Goal: Communication & Community: Participate in discussion

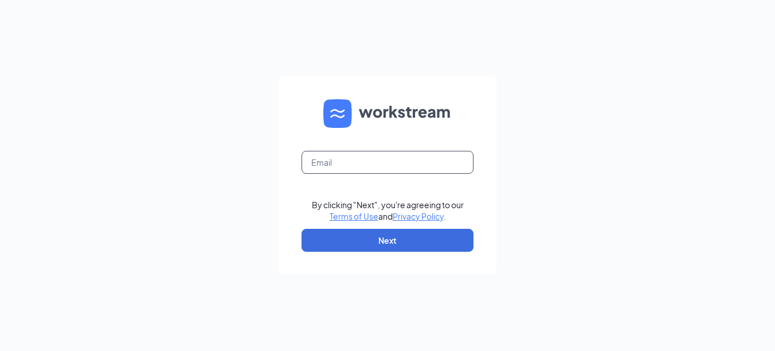
click at [366, 157] on input "text" at bounding box center [388, 162] width 172 height 23
type input "[EMAIL_ADDRESS][DOMAIN_NAME]"
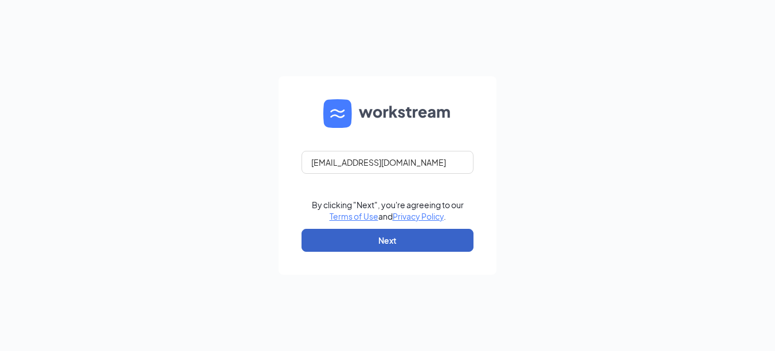
click at [403, 245] on button "Next" at bounding box center [388, 240] width 172 height 23
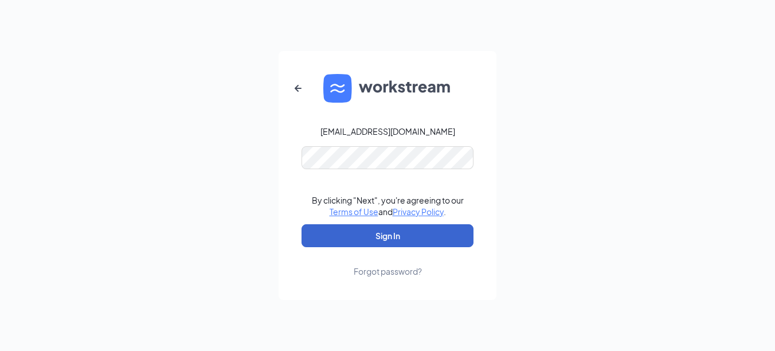
click at [404, 245] on button "Sign In" at bounding box center [388, 235] width 172 height 23
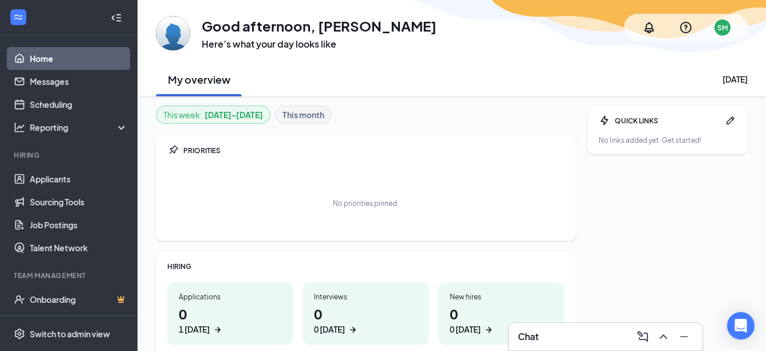
click at [566, 332] on div "Chat" at bounding box center [605, 336] width 175 height 18
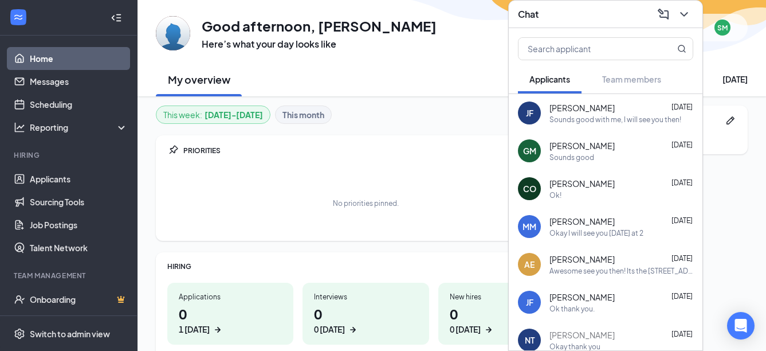
click at [596, 232] on div "Okay I will see you [DATE] at 2" at bounding box center [597, 233] width 94 height 10
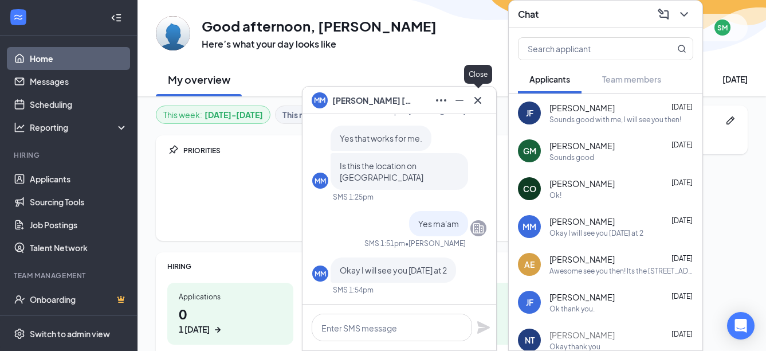
click at [477, 103] on icon "Cross" at bounding box center [478, 100] width 14 height 14
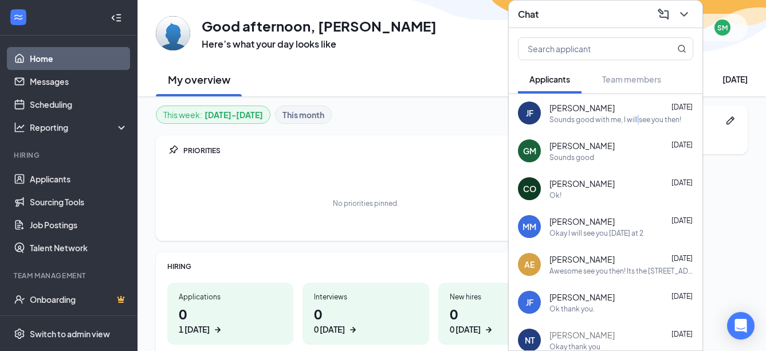
click at [637, 122] on div "Sounds good with me, I will see you then!" at bounding box center [616, 120] width 132 height 10
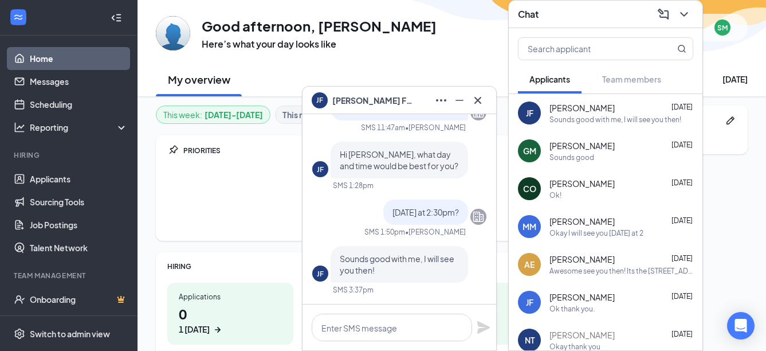
click at [739, 246] on div "QUICK LINKS No links added yet. Get started!" at bounding box center [668, 273] width 160 height 336
click at [678, 13] on icon "ChevronDown" at bounding box center [685, 14] width 14 height 14
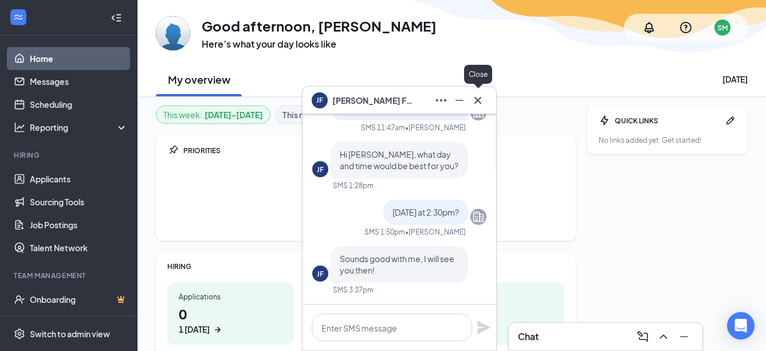
drag, startPoint x: 481, startPoint y: 105, endPoint x: 481, endPoint y: 113, distance: 8.0
click at [481, 113] on div "JF Joseph Fuenty" at bounding box center [400, 101] width 194 height 28
